Goal: Transaction & Acquisition: Download file/media

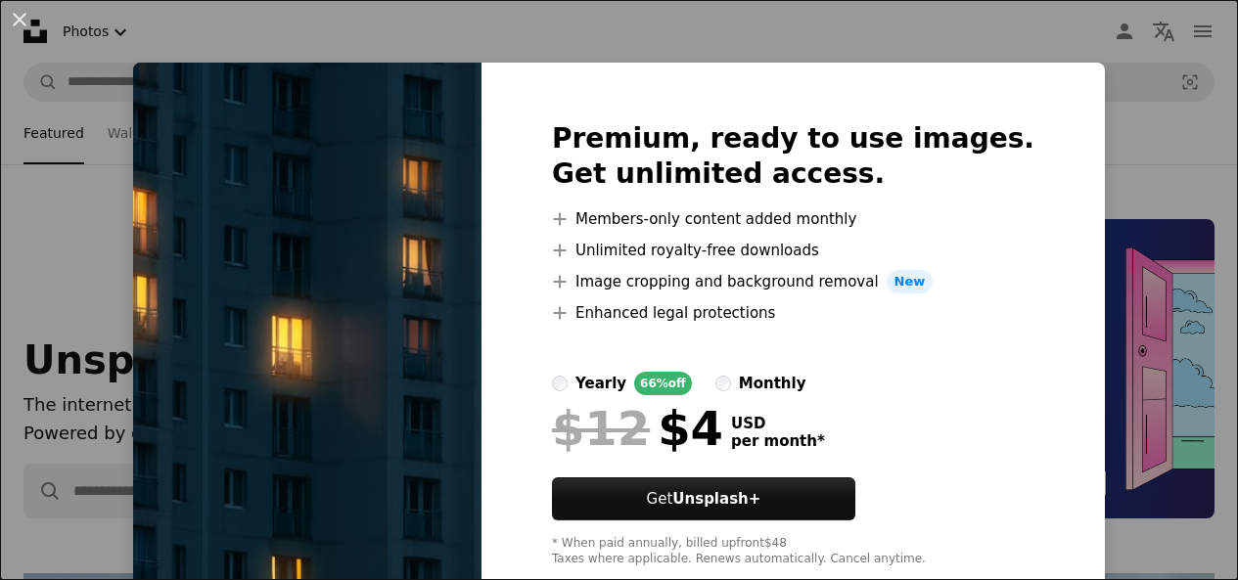
scroll to position [2178, 0]
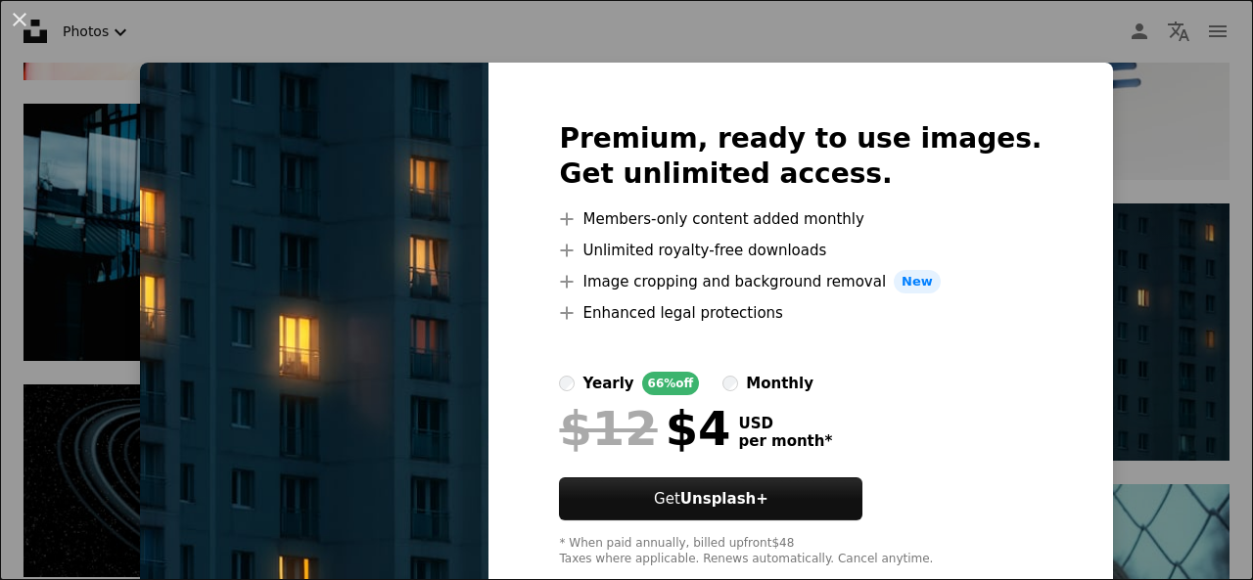
click at [1157, 321] on div "An X shape Premium, ready to use images. Get unlimited access. A plus sign Memb…" at bounding box center [626, 290] width 1253 height 580
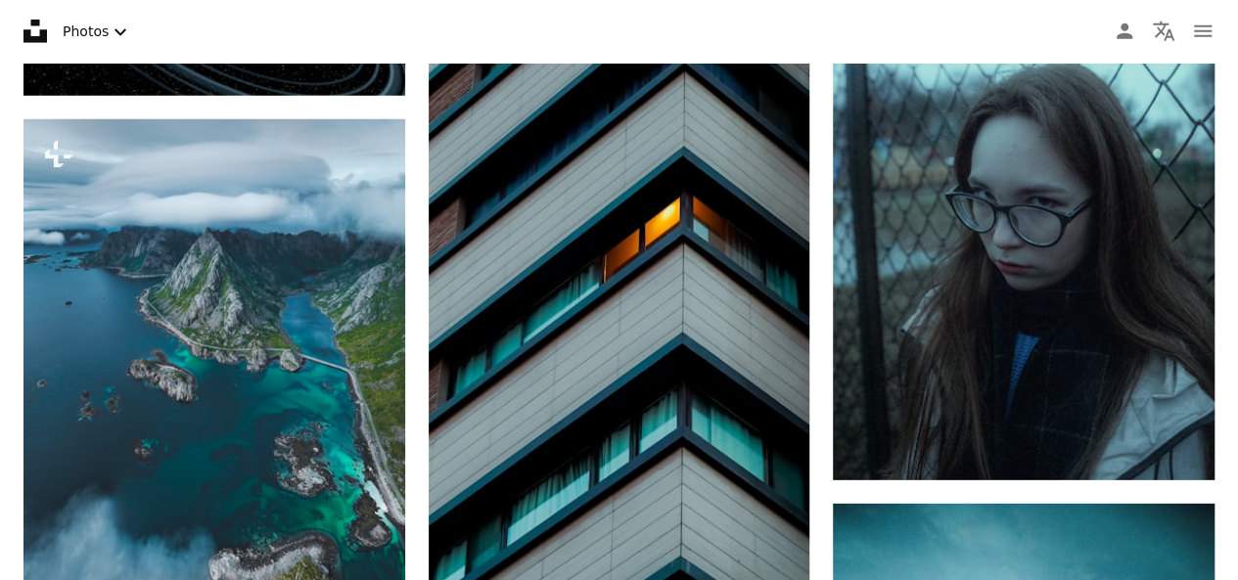
scroll to position [2738, 0]
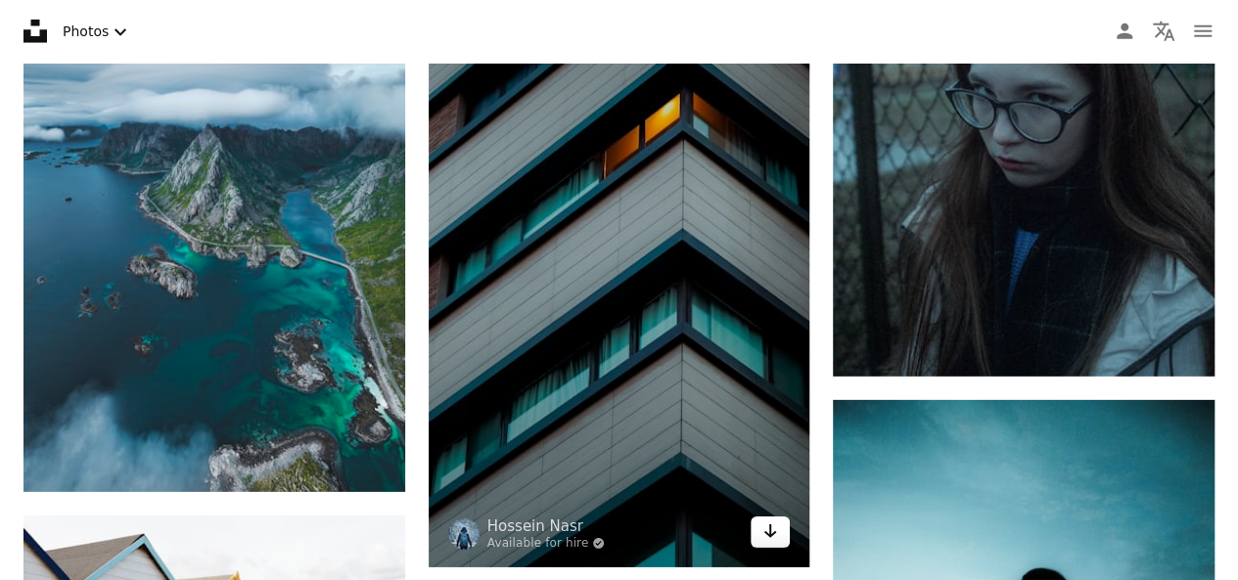
click at [777, 525] on icon "Arrow pointing down" at bounding box center [770, 531] width 16 height 23
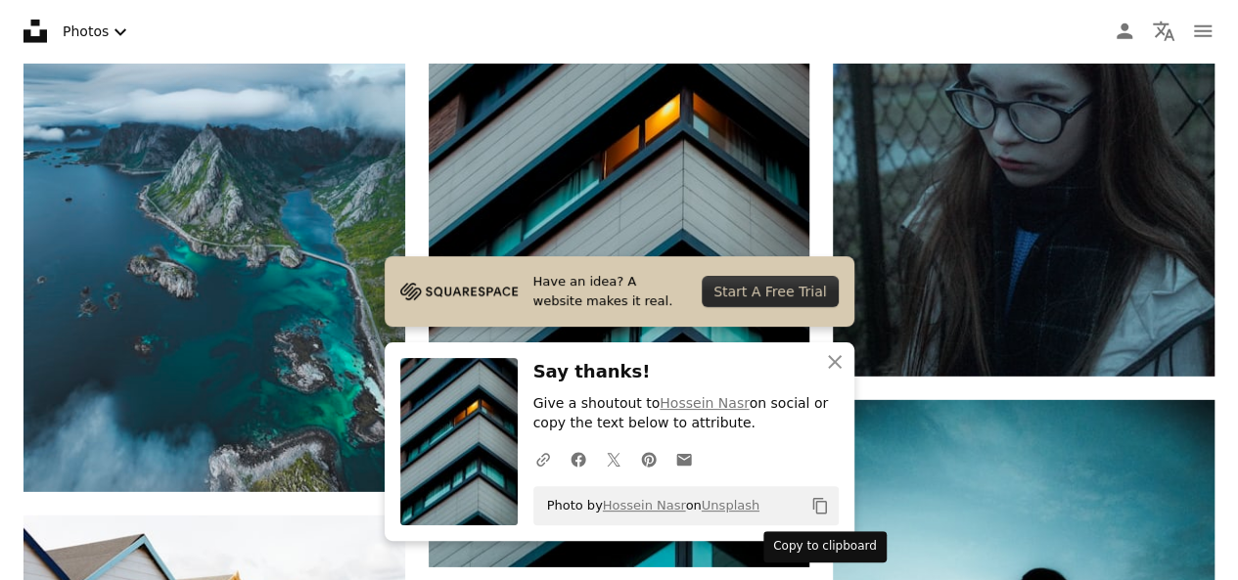
click at [821, 498] on icon "Copy content" at bounding box center [820, 506] width 18 height 18
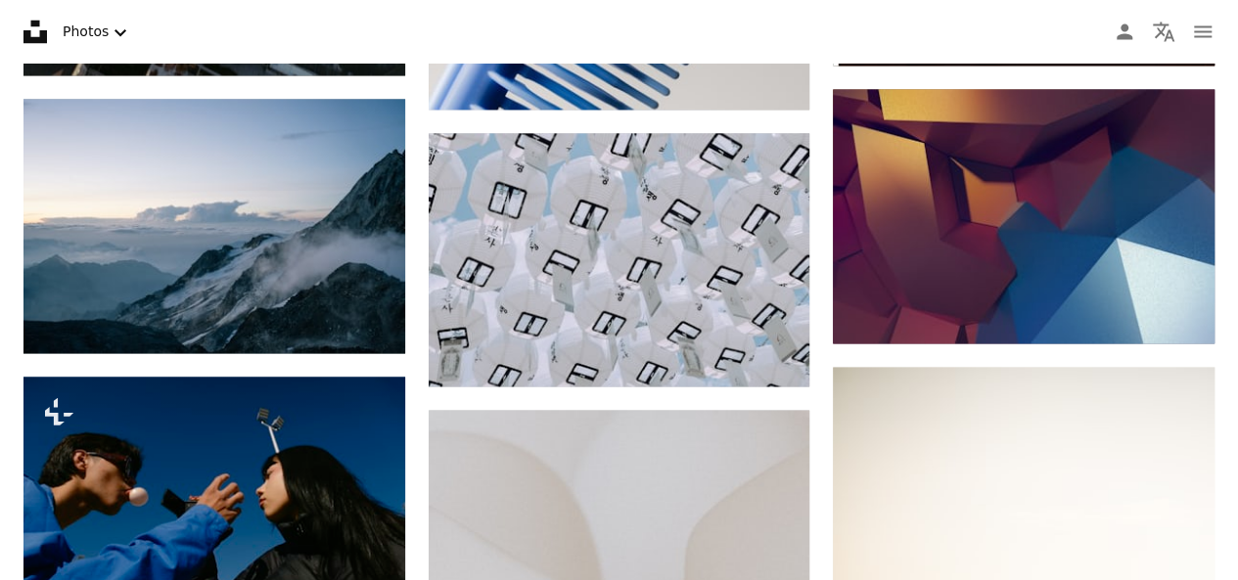
scroll to position [5165, 0]
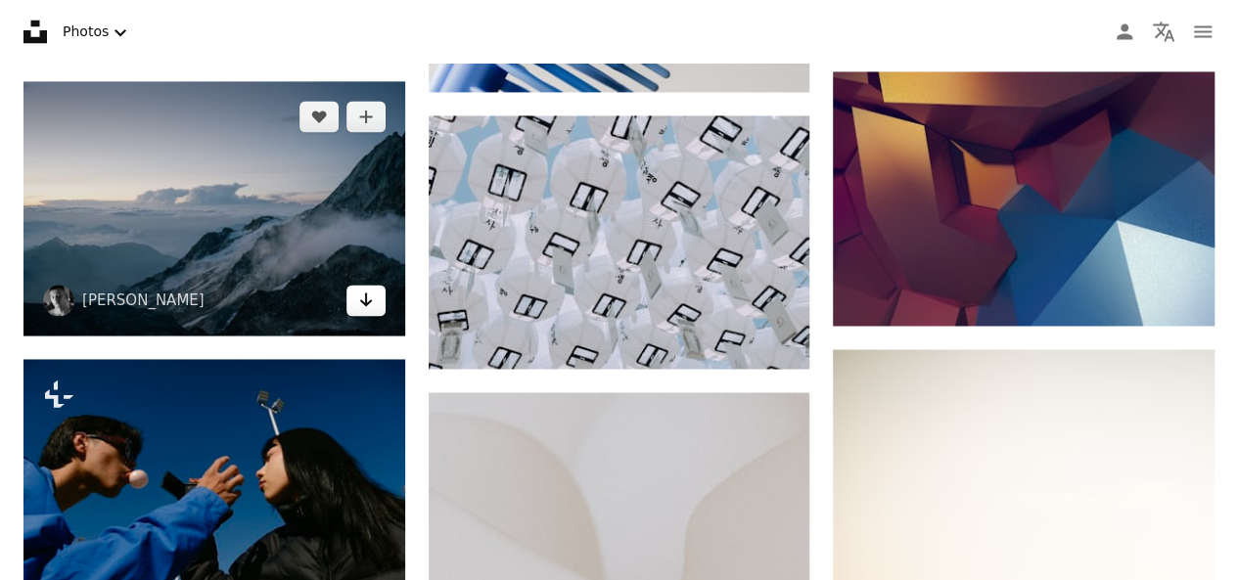
click at [366, 288] on icon "Arrow pointing down" at bounding box center [366, 299] width 16 height 23
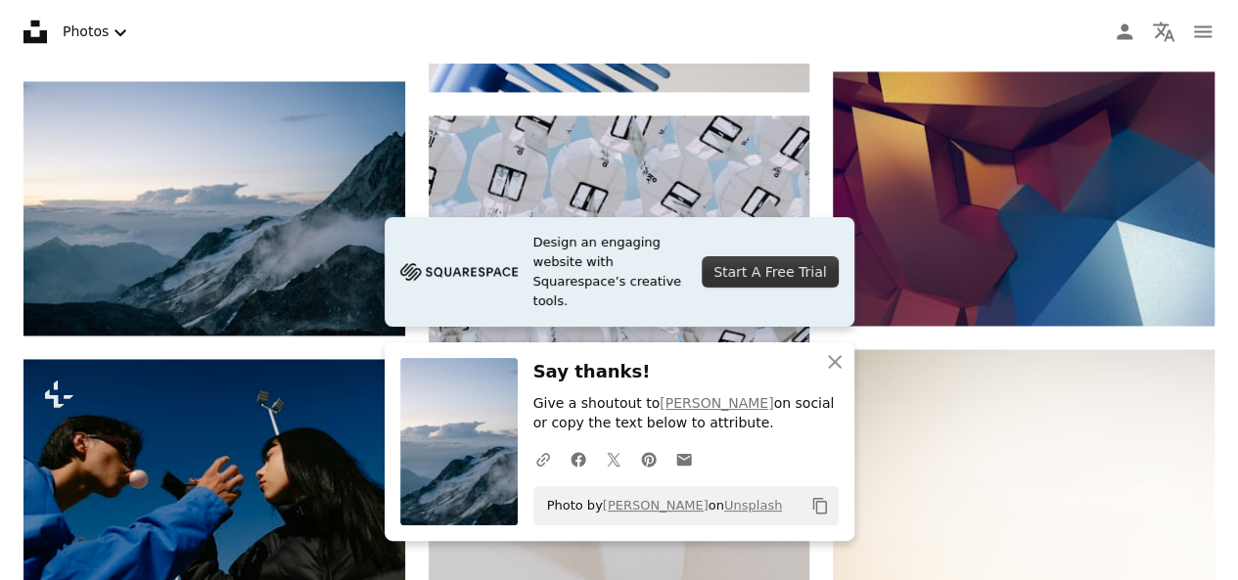
click at [823, 508] on icon "Copy content" at bounding box center [820, 506] width 18 height 18
click at [838, 357] on icon "button" at bounding box center [835, 362] width 14 height 14
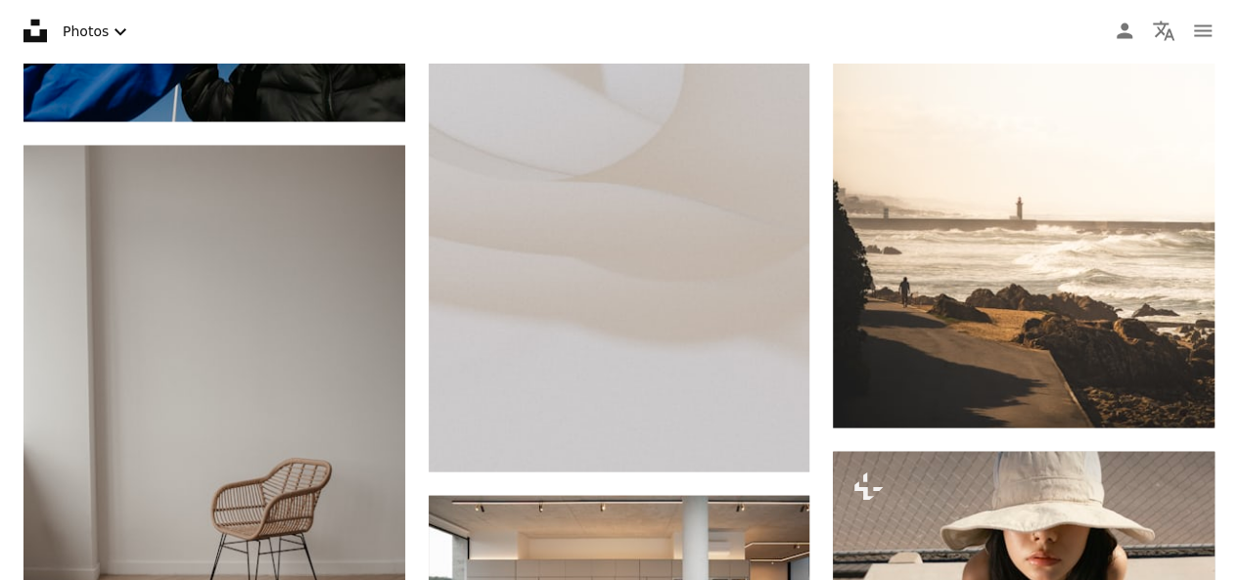
scroll to position [5673, 0]
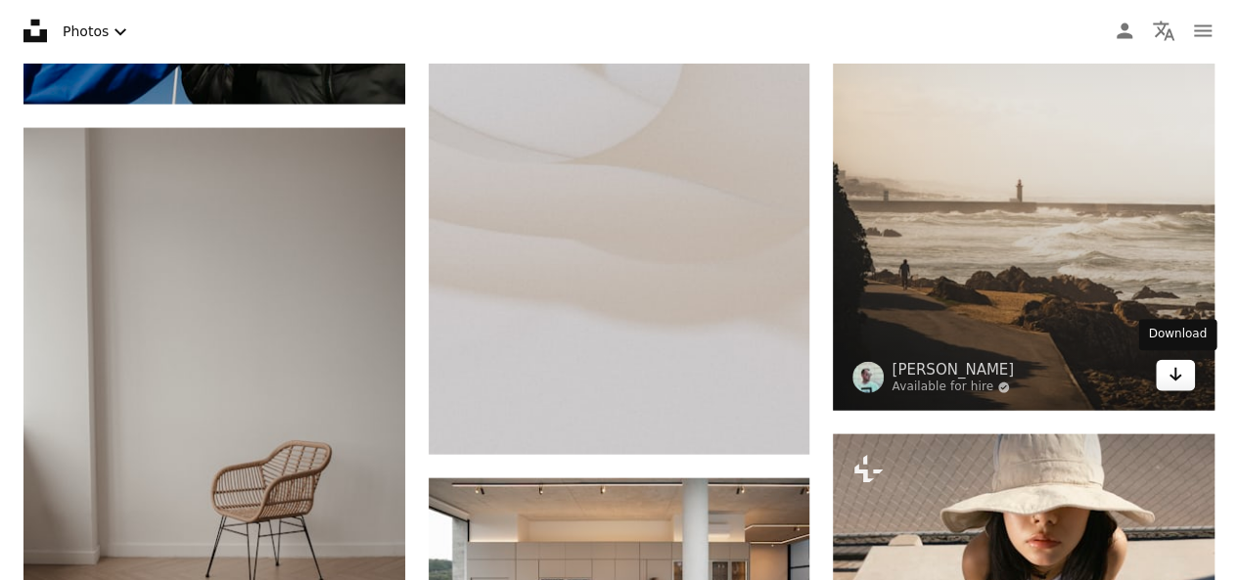
click at [1181, 374] on icon "Arrow pointing down" at bounding box center [1175, 374] width 16 height 23
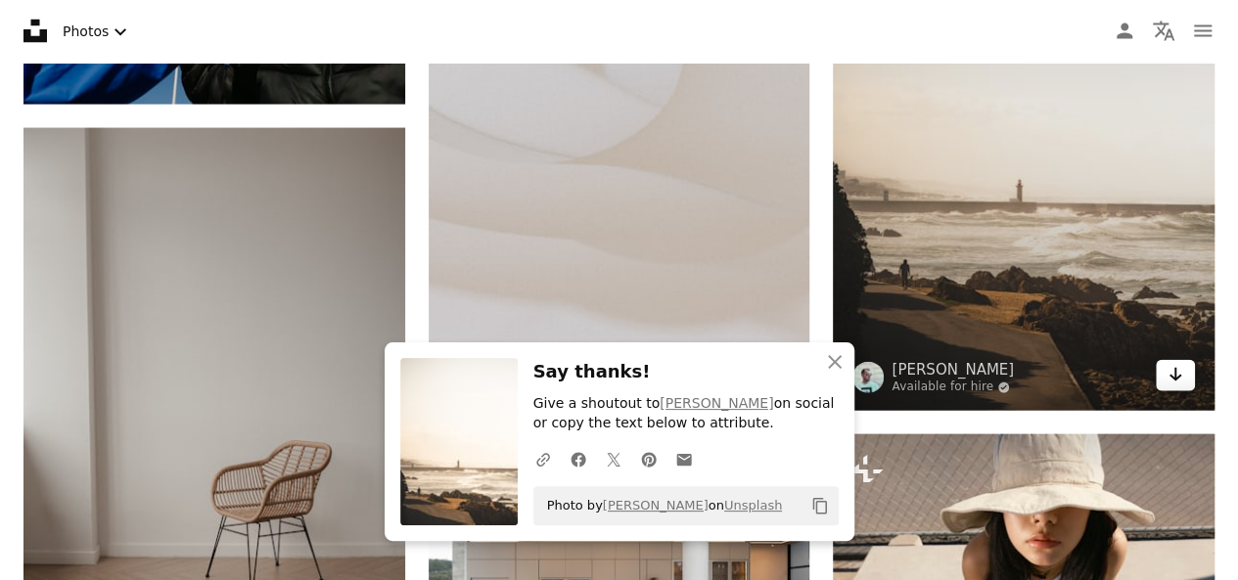
click at [1181, 374] on icon "Arrow pointing down" at bounding box center [1175, 374] width 16 height 23
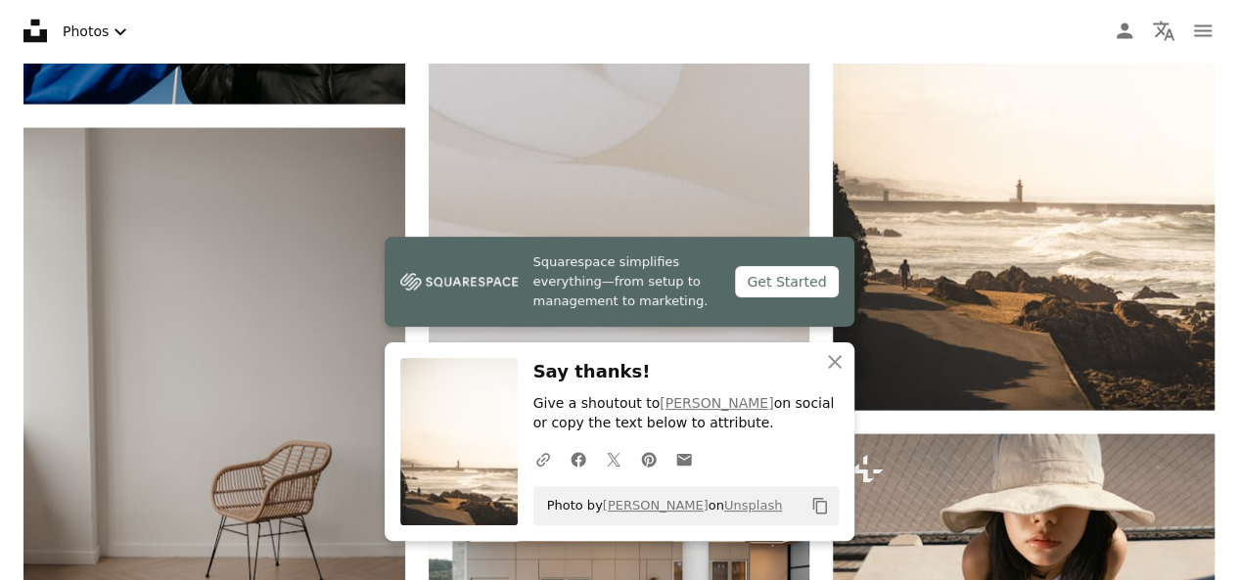
click at [821, 508] on icon "Copy content" at bounding box center [820, 506] width 18 height 18
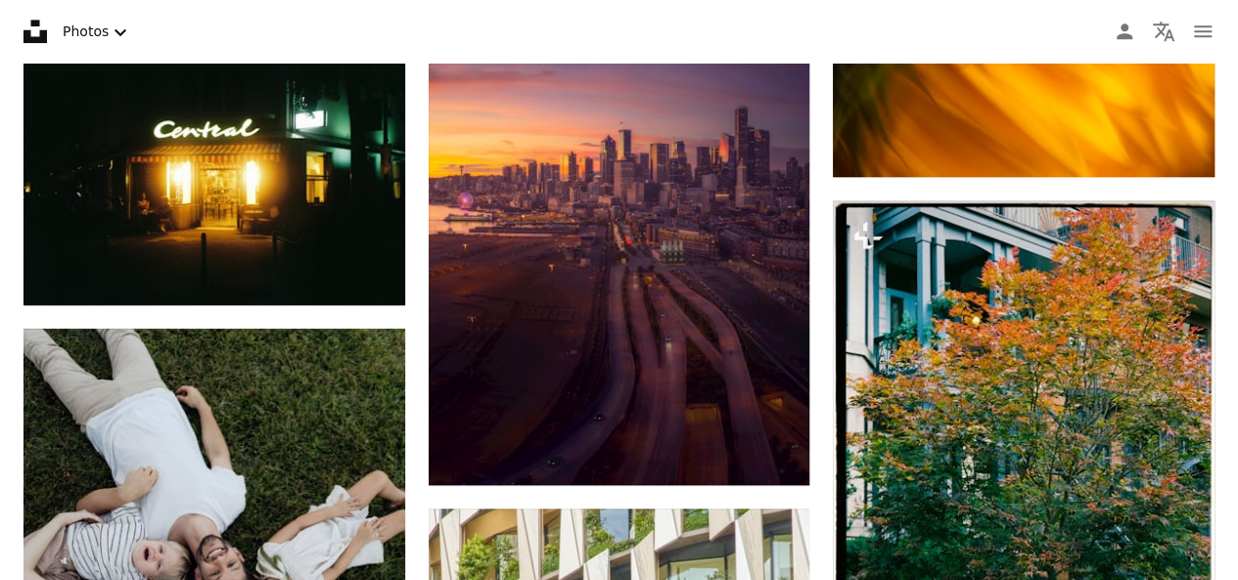
scroll to position [8086, 0]
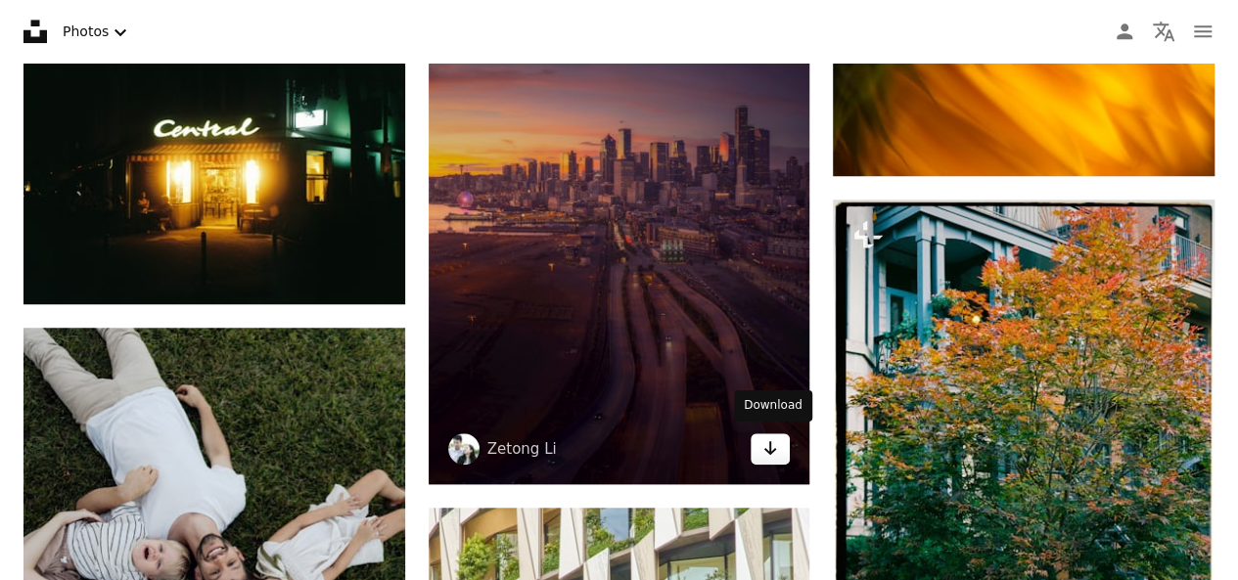
click at [774, 442] on icon "Arrow pointing down" at bounding box center [770, 447] width 16 height 23
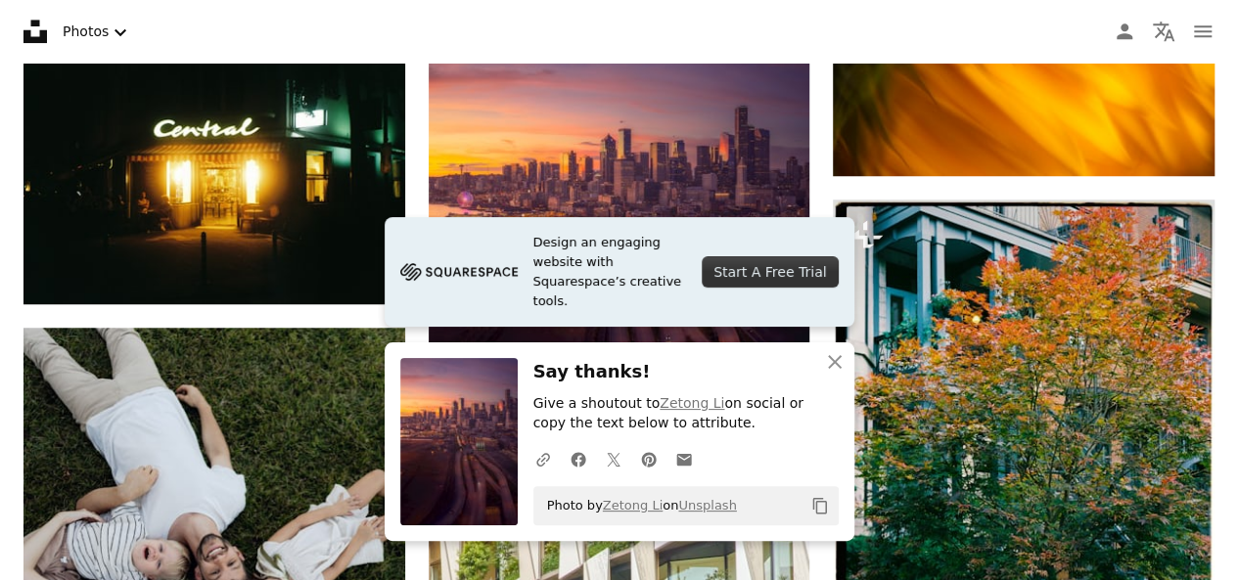
click at [832, 506] on button "Copy content" at bounding box center [819, 505] width 33 height 33
click at [834, 357] on icon "An X shape" at bounding box center [834, 361] width 23 height 23
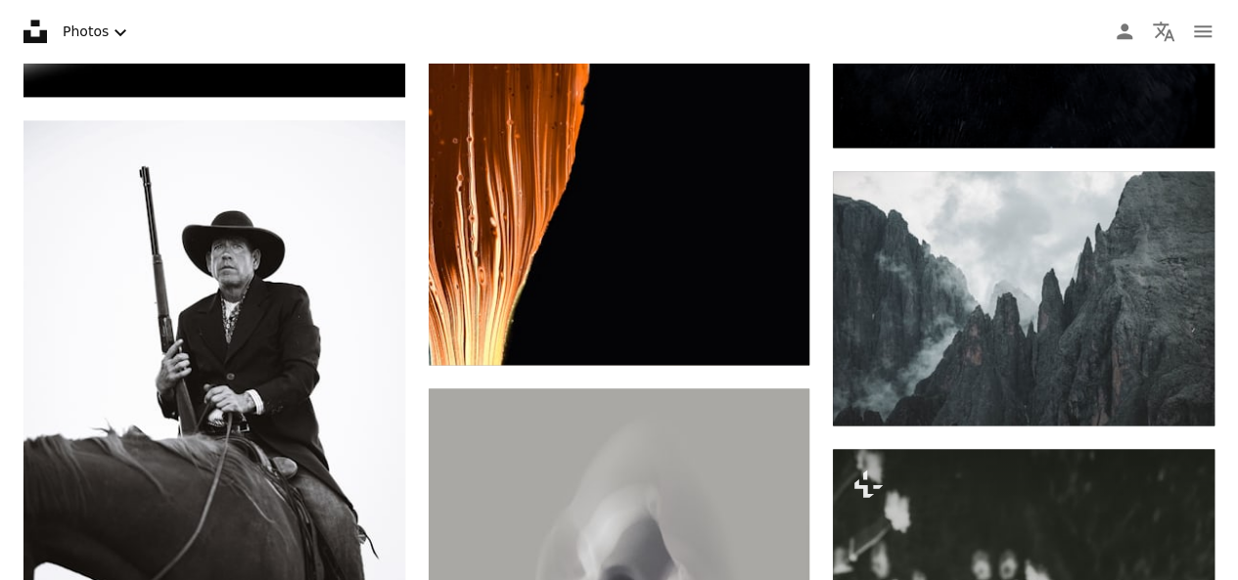
scroll to position [19863, 0]
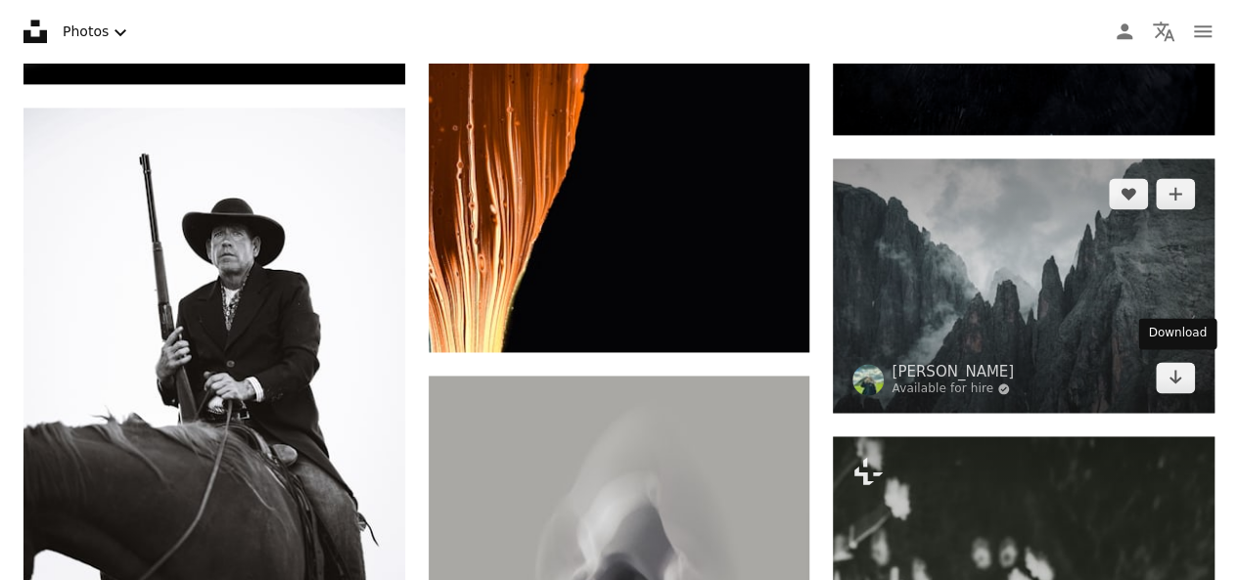
click at [1176, 345] on div "Download" at bounding box center [1177, 333] width 78 height 31
click at [1167, 369] on icon "Arrow pointing down" at bounding box center [1175, 376] width 16 height 23
